Goal: Transaction & Acquisition: Purchase product/service

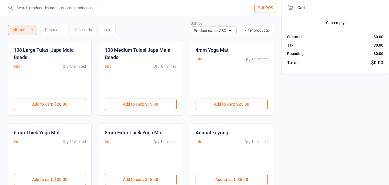
click at [261, 9] on button "Exit POS" at bounding box center [266, 8] width 22 height 10
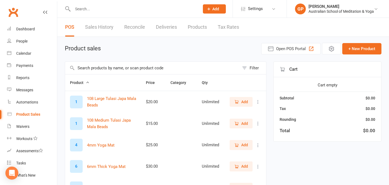
select select "50"
click at [21, 127] on div "Waivers" at bounding box center [22, 126] width 13 height 4
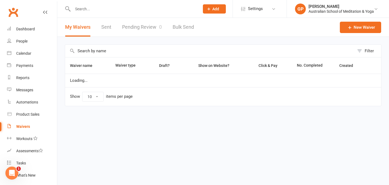
select select "50"
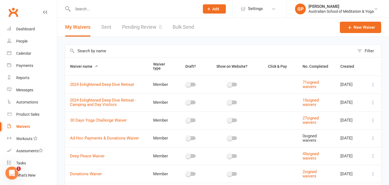
click at [108, 54] on input "text" at bounding box center [209, 51] width 289 height 12
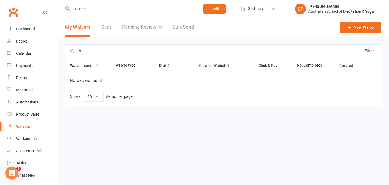
type input "t"
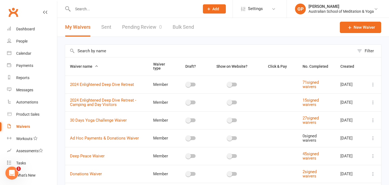
click at [83, 11] on input "text" at bounding box center [133, 9] width 125 height 8
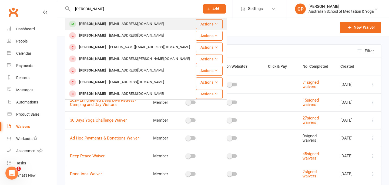
type input "tara anderson"
click at [96, 24] on div "Tara Anderson" at bounding box center [93, 24] width 30 height 8
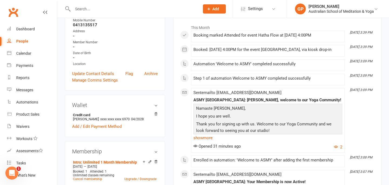
scroll to position [76, 0]
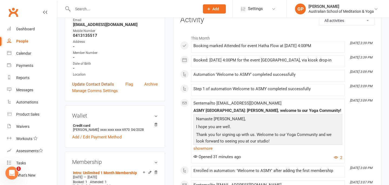
click at [97, 84] on link "Update Contact Details" at bounding box center [93, 84] width 42 height 6
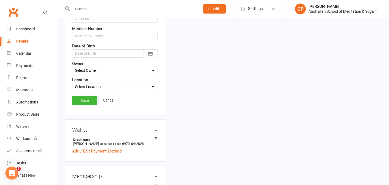
scroll to position [151, 0]
click at [88, 99] on link "Save" at bounding box center [84, 100] width 25 height 10
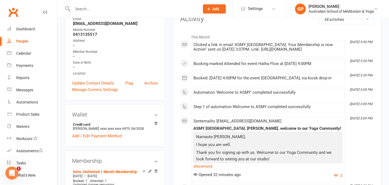
scroll to position [76, 0]
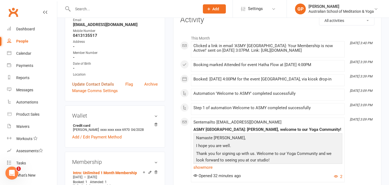
click at [98, 84] on link "Update Contact Details" at bounding box center [93, 84] width 42 height 6
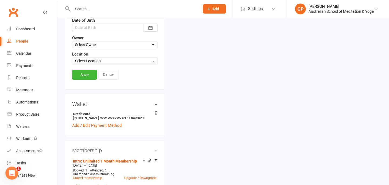
scroll to position [177, 0]
click at [62, 107] on div "upload photo Tara Anderson Activated 17 August, 2025 Added 17 August, 2025 Acti…" at bounding box center [115, 155] width 108 height 613
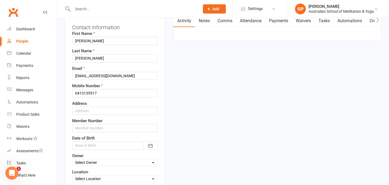
scroll to position [58, 0]
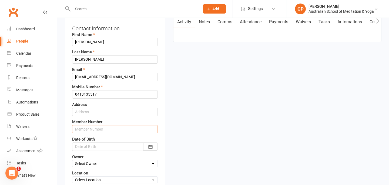
click at [79, 127] on input "text" at bounding box center [115, 129] width 86 height 8
type input "8405"
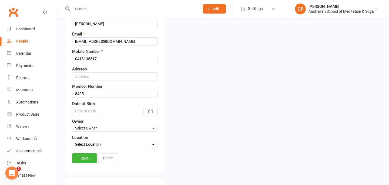
scroll to position [101, 0]
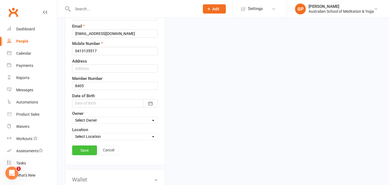
click at [83, 151] on link "Save" at bounding box center [84, 150] width 25 height 10
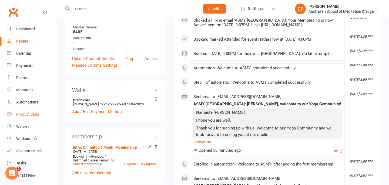
click at [27, 114] on div "Product Sales" at bounding box center [27, 114] width 23 height 4
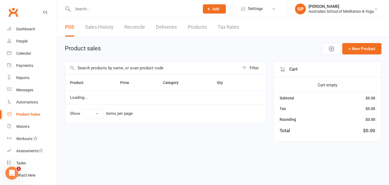
select select "50"
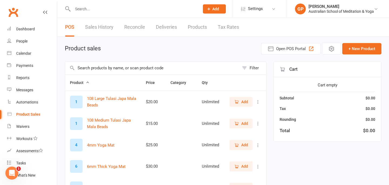
click at [82, 67] on input "text" at bounding box center [152, 68] width 174 height 12
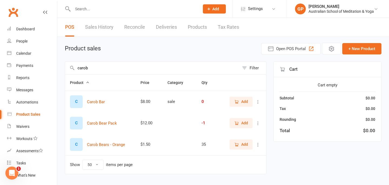
type input "carob"
click at [245, 123] on span "Add" at bounding box center [244, 123] width 7 height 6
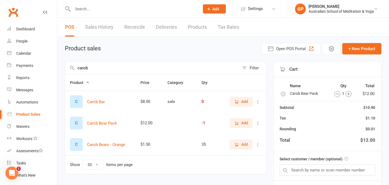
click at [313, 143] on div "Total $12.00" at bounding box center [328, 139] width 96 height 7
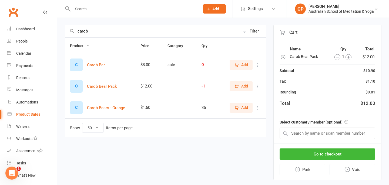
scroll to position [47, 0]
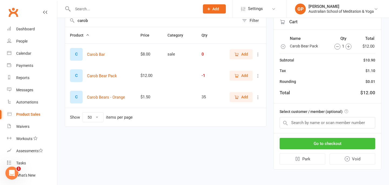
click at [333, 141] on button "Go to checkout" at bounding box center [328, 143] width 96 height 11
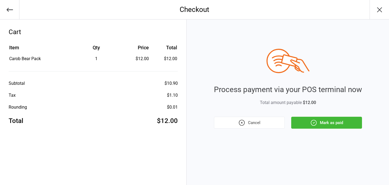
click at [351, 123] on button "Mark as paid" at bounding box center [326, 122] width 71 height 12
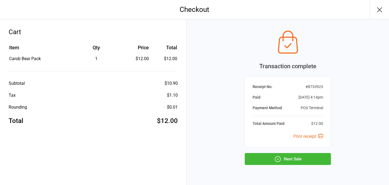
click at [291, 160] on button "Next Sale" at bounding box center [288, 159] width 86 height 12
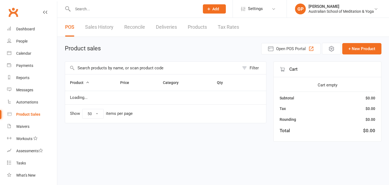
select select "50"
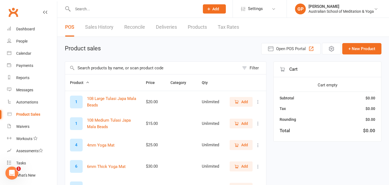
click at [80, 7] on input "text" at bounding box center [133, 9] width 125 height 8
type input "8409"
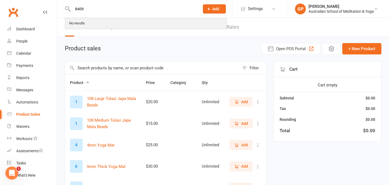
drag, startPoint x: 84, startPoint y: 15, endPoint x: 79, endPoint y: 18, distance: 5.4
click at [84, 10] on div "8409 No results" at bounding box center [130, 9] width 131 height 18
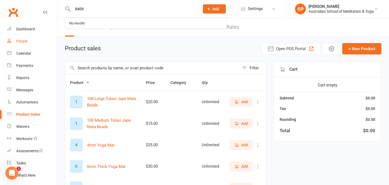
click at [25, 43] on div "People" at bounding box center [21, 41] width 11 height 4
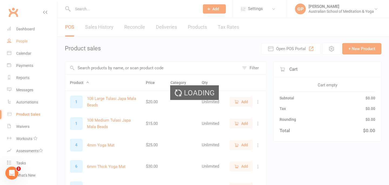
select select "25"
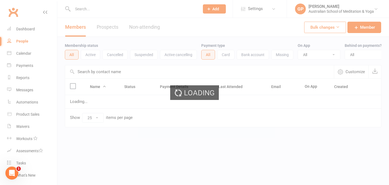
click at [86, 7] on input "text" at bounding box center [133, 9] width 125 height 8
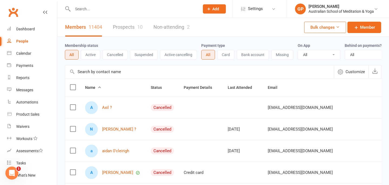
click at [81, 12] on input "text" at bounding box center [133, 9] width 125 height 8
type input "8409"
click at [23, 40] on div "People" at bounding box center [22, 41] width 12 height 4
click at [78, 27] on link "Members 11404" at bounding box center [83, 27] width 37 height 19
click at [97, 12] on input "text" at bounding box center [133, 9] width 125 height 8
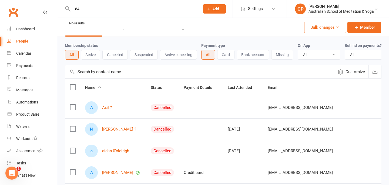
type input "8"
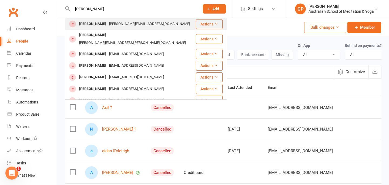
type input "simon gree"
click at [202, 24] on button "Actions" at bounding box center [209, 24] width 27 height 10
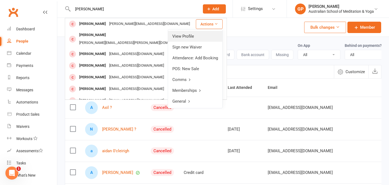
click at [195, 34] on link "View Profile" at bounding box center [195, 36] width 54 height 11
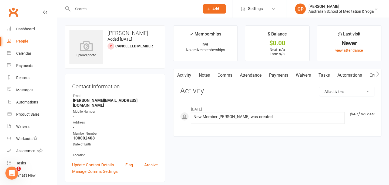
select select "25"
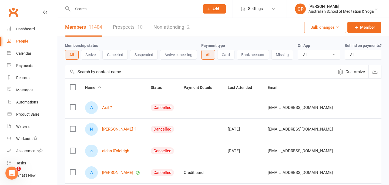
click at [84, 11] on input "text" at bounding box center [133, 9] width 125 height 8
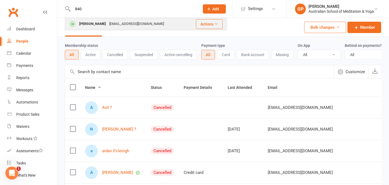
type input "840"
click at [201, 23] on button "Actions" at bounding box center [209, 24] width 27 height 10
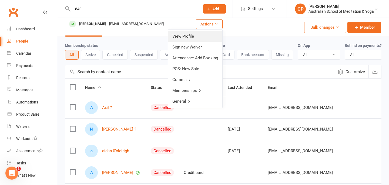
click at [192, 34] on link "View Profile" at bounding box center [195, 36] width 54 height 11
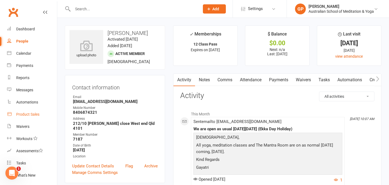
click at [35, 116] on div "Product Sales" at bounding box center [27, 114] width 23 height 4
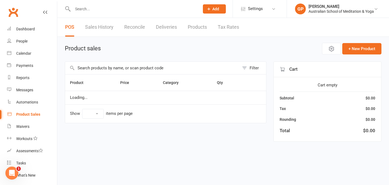
select select "50"
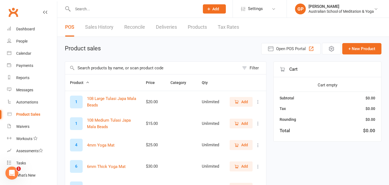
click at [94, 69] on input "text" at bounding box center [152, 68] width 174 height 12
click at [98, 29] on link "Sales History" at bounding box center [99, 27] width 28 height 19
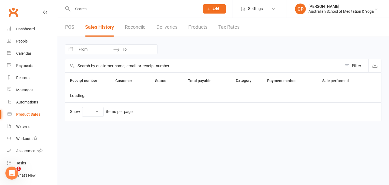
select select "100"
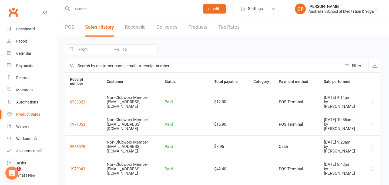
click at [141, 28] on link "Reconcile" at bounding box center [135, 27] width 21 height 19
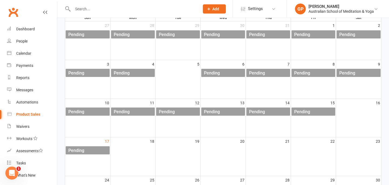
scroll to position [76, 0]
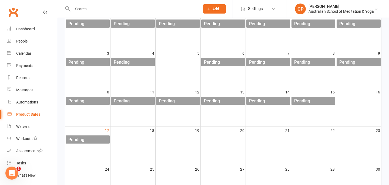
click at [27, 114] on div "Product Sales" at bounding box center [28, 114] width 24 height 4
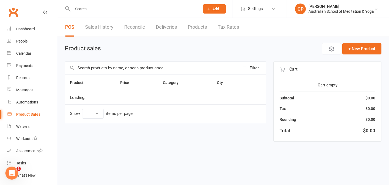
select select "50"
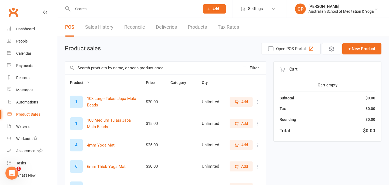
click at [34, 114] on div "Product Sales" at bounding box center [28, 114] width 24 height 4
click at [84, 68] on input "text" at bounding box center [152, 68] width 174 height 12
click at [26, 28] on div "Dashboard" at bounding box center [25, 29] width 19 height 4
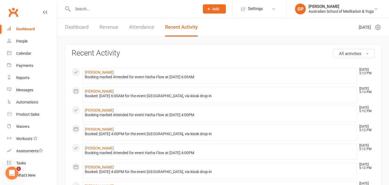
click at [140, 27] on link "Attendance" at bounding box center [141, 27] width 25 height 19
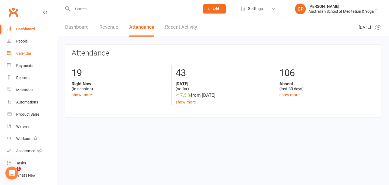
click at [21, 53] on div "Calendar" at bounding box center [23, 53] width 15 height 4
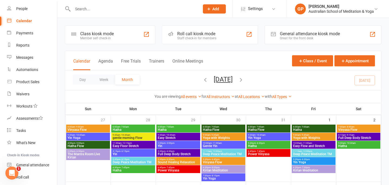
scroll to position [43, 0]
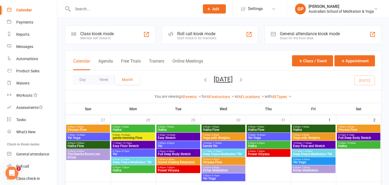
click at [365, 80] on div "Day Week Month August 2025 August 2025 Sun Mon Tue Wed Thu Fri Sat 27 28 29 30 …" at bounding box center [223, 80] width 316 height 20
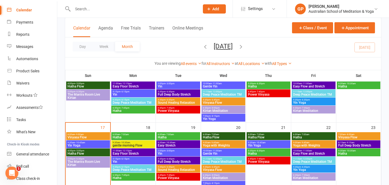
scroll to position [195, 0]
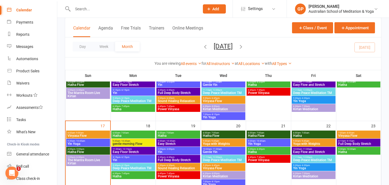
click at [100, 149] on span "4:00pm - 5:00pm" at bounding box center [88, 149] width 42 height 2
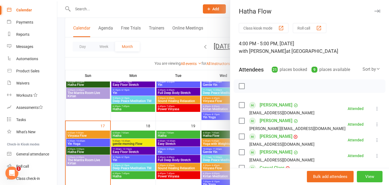
click at [373, 175] on button "View" at bounding box center [370, 176] width 26 height 11
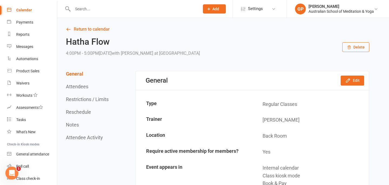
click at [79, 86] on button "Attendees" at bounding box center [77, 87] width 22 height 6
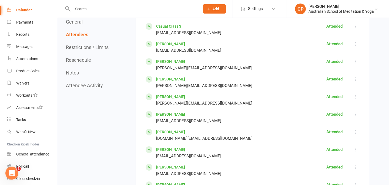
scroll to position [355, 0]
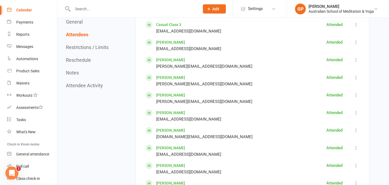
click at [213, 10] on span "Add" at bounding box center [215, 9] width 7 height 4
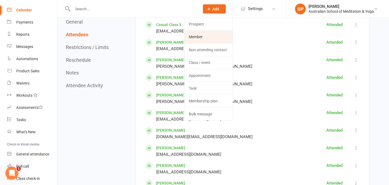
click at [195, 36] on link "Member" at bounding box center [209, 37] width 48 height 12
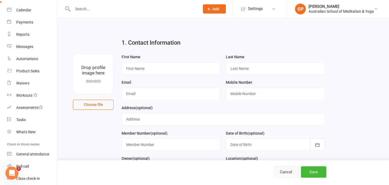
click at [283, 173] on button "Cancel" at bounding box center [286, 171] width 25 height 11
select select "25"
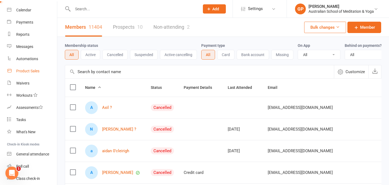
click at [34, 71] on div "Product Sales" at bounding box center [27, 71] width 23 height 4
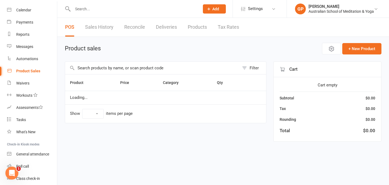
select select "50"
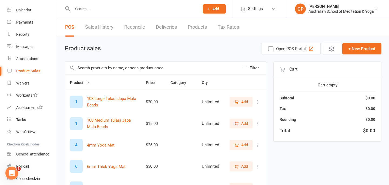
click at [90, 67] on input "text" at bounding box center [152, 68] width 174 height 12
